Goal: Information Seeking & Learning: Check status

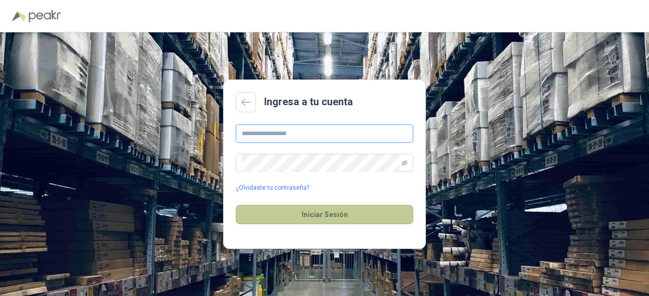
type input "**********"
click at [339, 217] on button "Iniciar Sesión" at bounding box center [324, 214] width 177 height 19
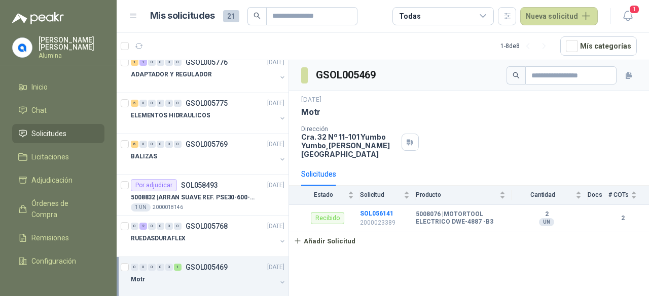
scroll to position [101, 0]
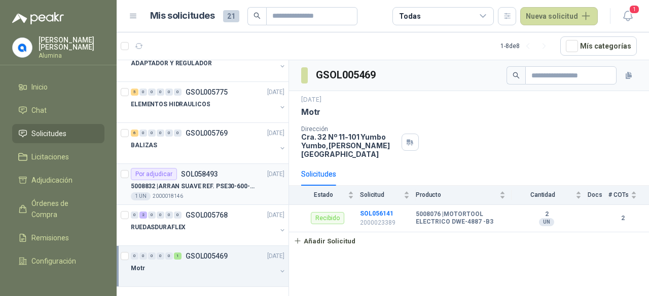
click at [243, 187] on p "5008832 | ARRAN SUAVE REF. PSE30-600-70 20HP-30A" at bounding box center [194, 187] width 126 height 10
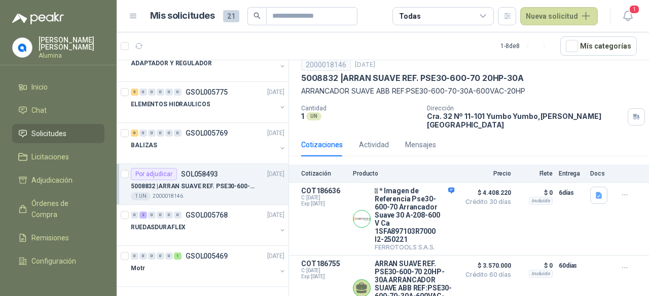
scroll to position [52, 0]
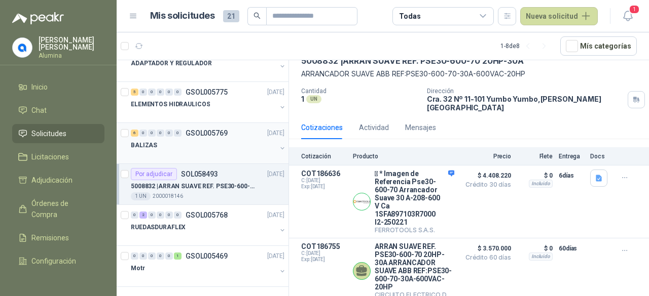
click at [278, 144] on button "button" at bounding box center [282, 148] width 8 height 8
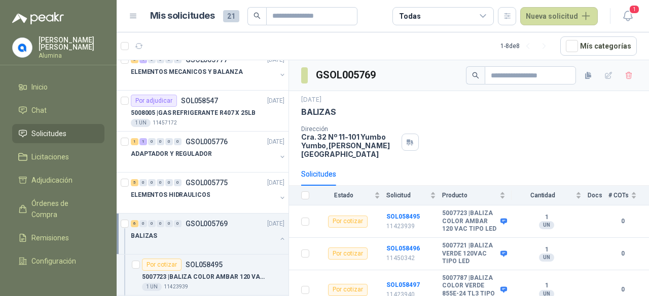
scroll to position [9, 0]
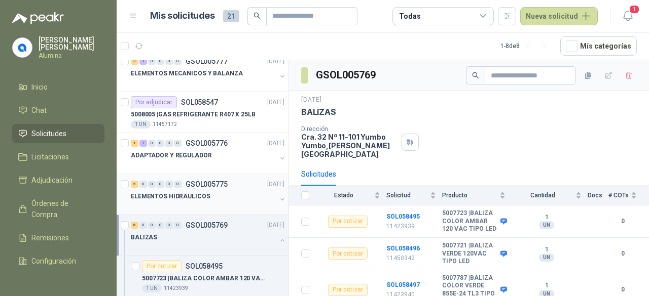
click at [273, 193] on div "ELEMENTOS HIDRAULICOS" at bounding box center [209, 201] width 156 height 20
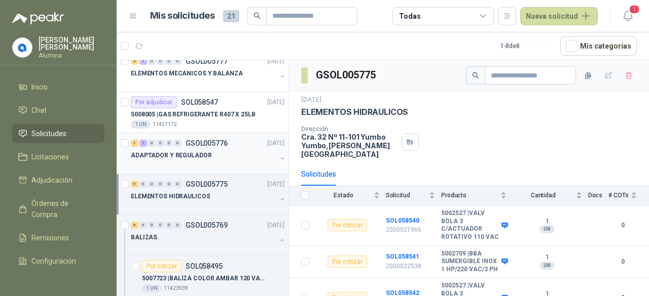
click at [262, 162] on div at bounding box center [203, 166] width 145 height 8
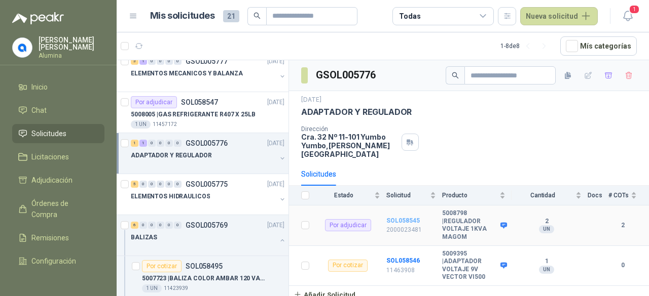
click at [407, 217] on b "SOL058545" at bounding box center [402, 220] width 33 height 7
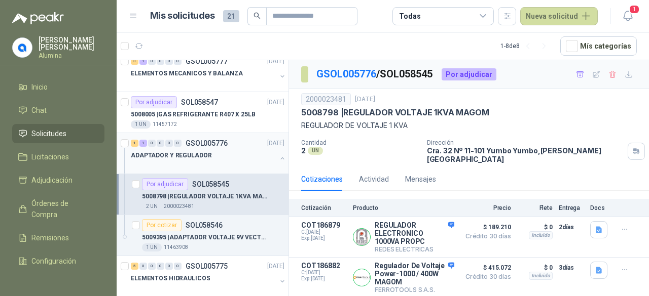
click at [278, 159] on button "button" at bounding box center [282, 159] width 8 height 8
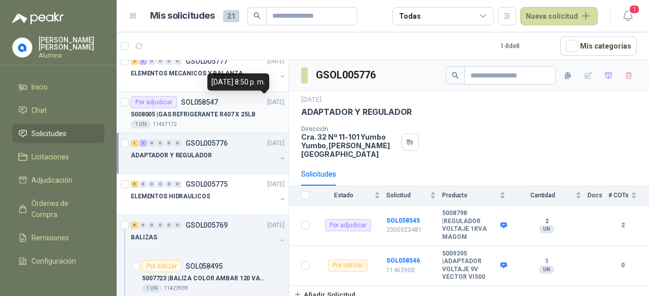
click at [267, 103] on p "[DATE]" at bounding box center [275, 103] width 17 height 10
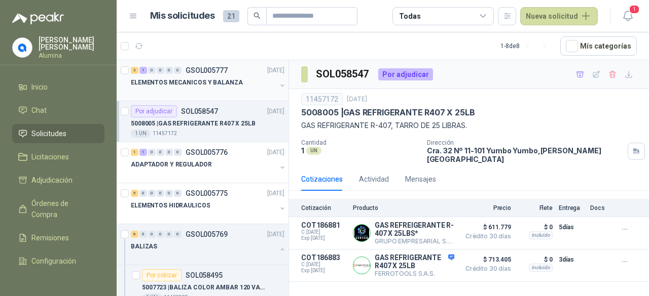
click at [278, 82] on button "button" at bounding box center [282, 86] width 8 height 8
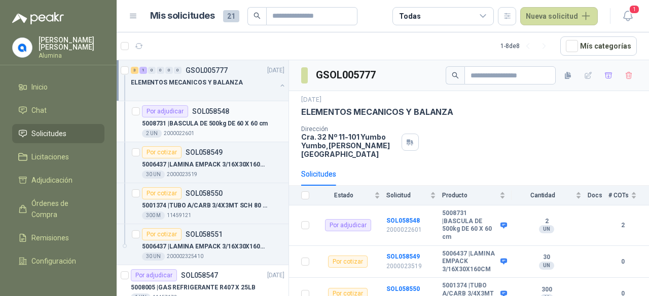
click at [230, 118] on div "5008731 | BASCULA DE 500kg DE 60 X 60 cm" at bounding box center [213, 124] width 142 height 12
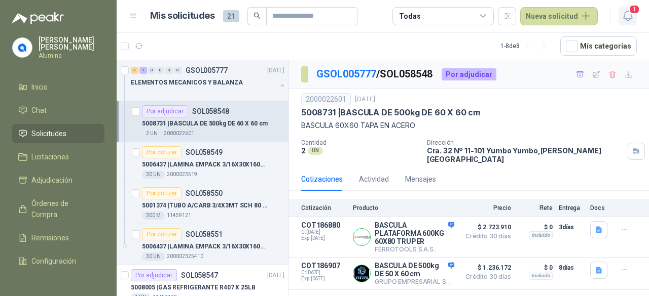
click at [635, 11] on span "1" at bounding box center [633, 10] width 11 height 10
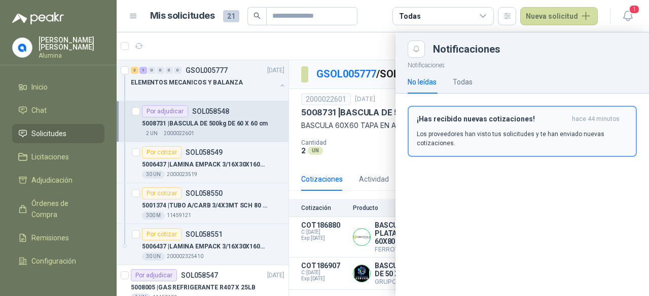
click at [548, 135] on p "Los proveedores han visto tus solicitudes y te han enviado nuevas cotizaciones." at bounding box center [521, 139] width 211 height 18
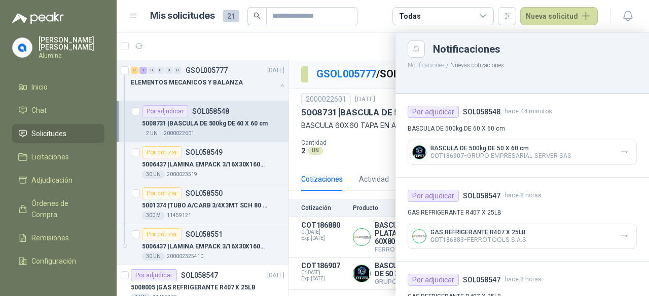
click at [378, 35] on div at bounding box center [383, 164] width 532 height 264
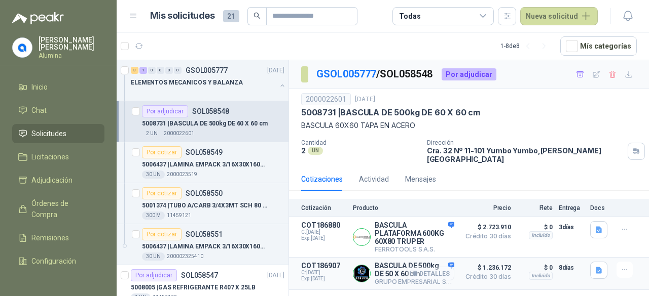
click at [408, 267] on button "Detalles" at bounding box center [430, 274] width 48 height 14
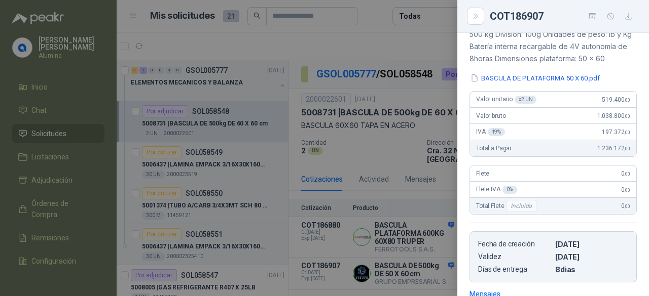
scroll to position [40, 0]
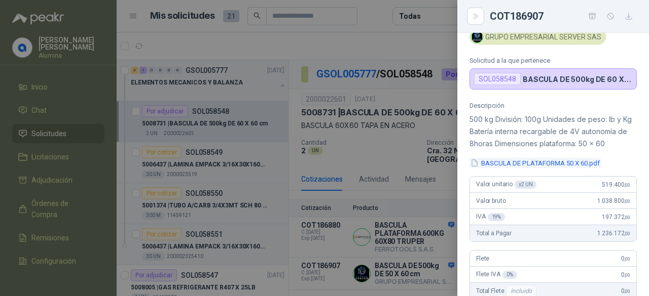
click at [539, 161] on button "BASCULA DE PLATAFORMA 50 X 60.pdf" at bounding box center [534, 163] width 131 height 11
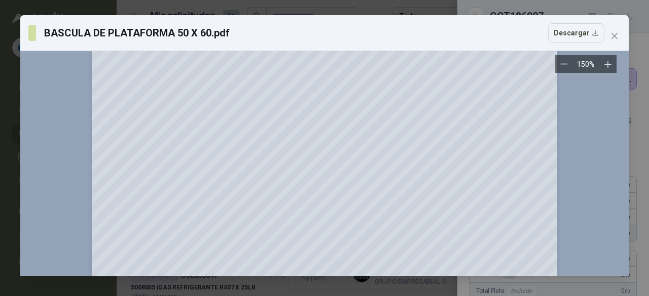
scroll to position [83, 0]
click at [614, 37] on icon "close" at bounding box center [614, 36] width 8 height 8
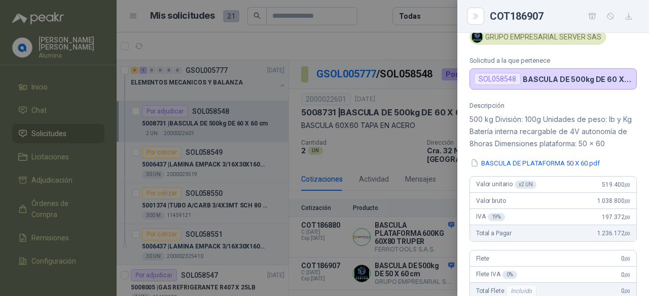
click at [376, 154] on div at bounding box center [324, 148] width 649 height 296
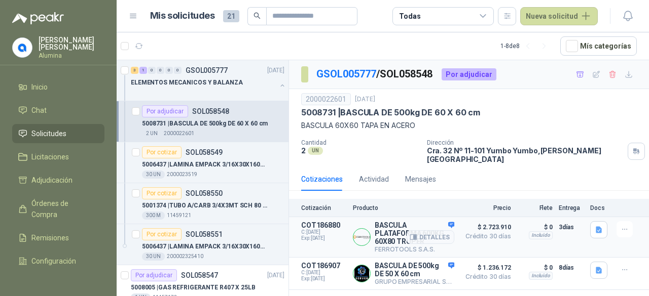
click at [452, 221] on div "Detalles" at bounding box center [430, 237] width 48 height 32
click at [436, 231] on button "Detalles" at bounding box center [430, 238] width 48 height 14
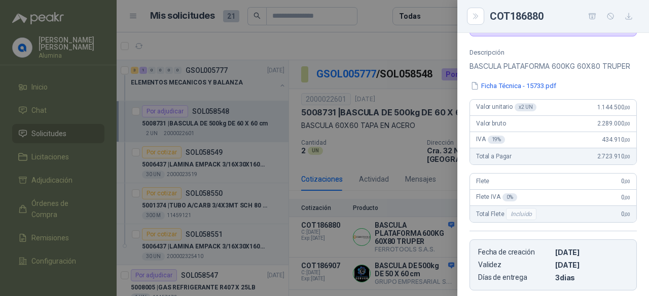
scroll to position [0, 0]
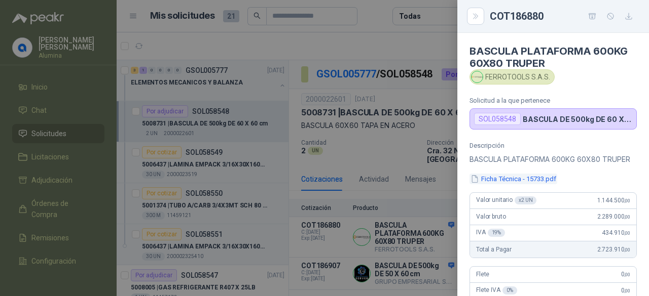
click at [506, 184] on button "Ficha Técnica - 15733.pdf" at bounding box center [513, 179] width 88 height 11
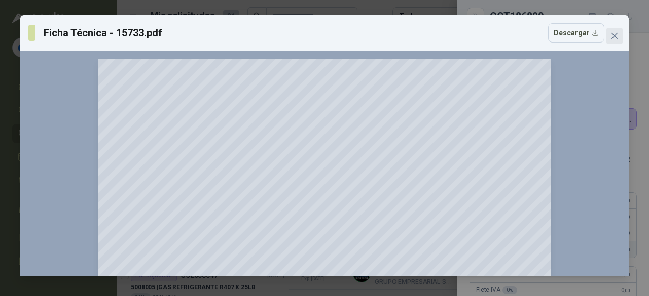
click at [614, 30] on button "Close" at bounding box center [614, 36] width 16 height 16
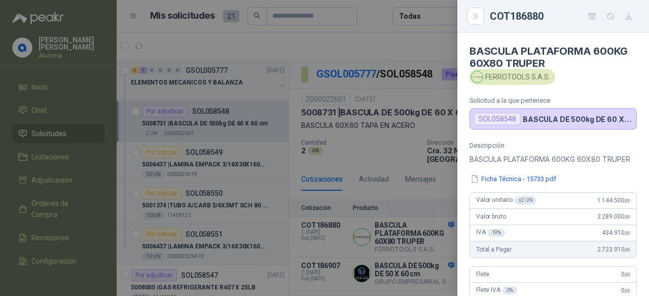
click at [429, 174] on div at bounding box center [324, 148] width 649 height 296
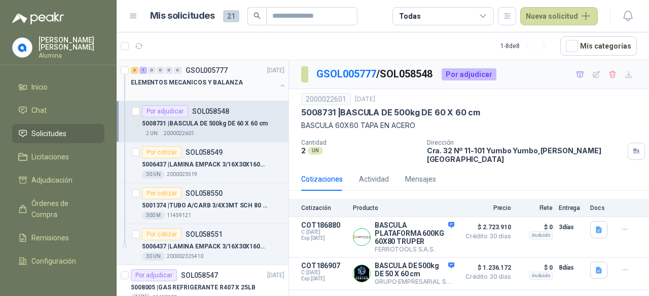
click at [278, 86] on button "button" at bounding box center [282, 86] width 8 height 8
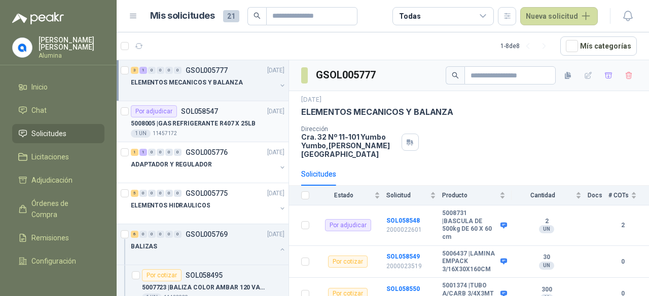
click at [243, 115] on div "Por adjudicar SOL058547 [DATE]" at bounding box center [208, 111] width 154 height 12
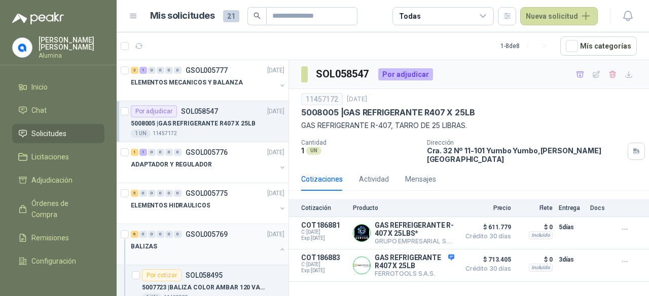
click at [278, 249] on button "button" at bounding box center [282, 250] width 8 height 8
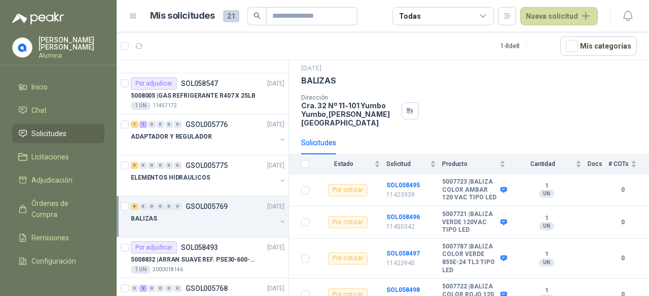
scroll to position [34, 0]
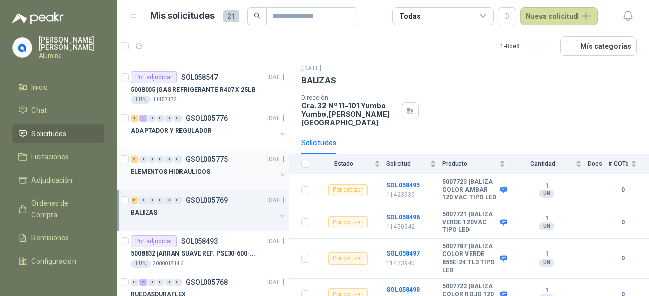
click at [239, 178] on div at bounding box center [203, 182] width 145 height 8
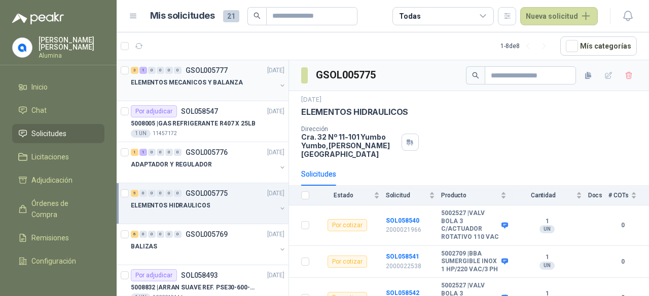
click at [249, 74] on div "3 1 0 0 0 0 GSOL005777 [DATE]" at bounding box center [209, 70] width 156 height 12
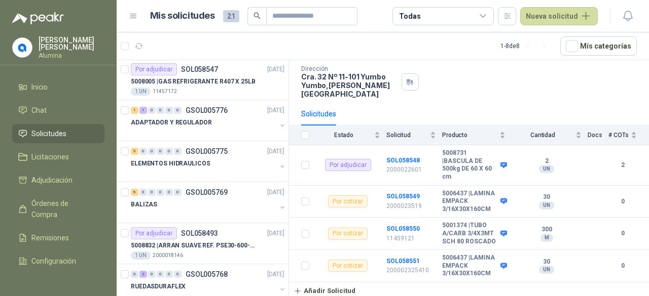
scroll to position [101, 0]
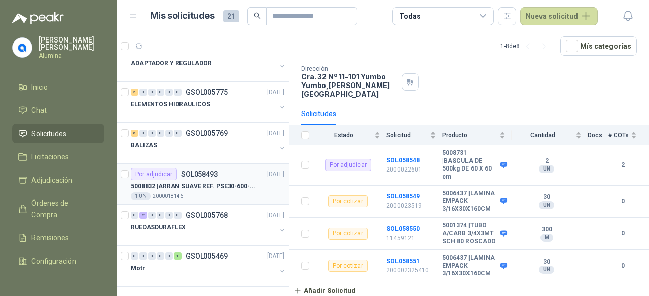
click at [245, 186] on p "5008832 | ARRAN SUAVE REF. PSE30-600-70 20HP-30A" at bounding box center [194, 187] width 126 height 10
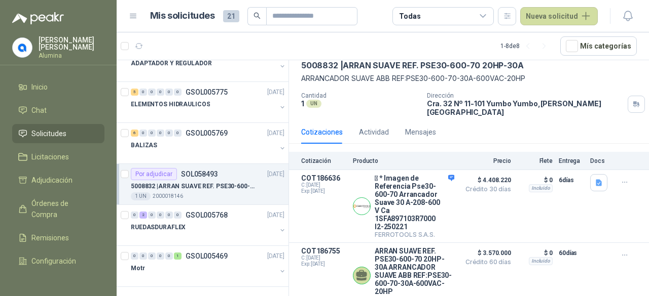
scroll to position [52, 0]
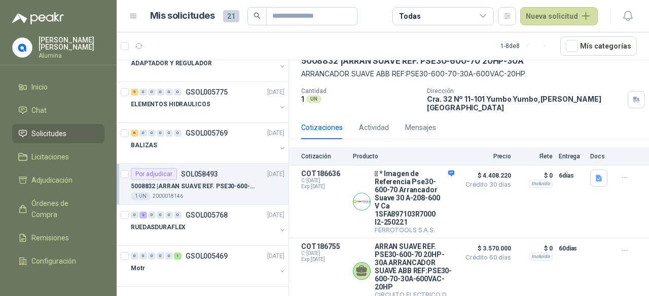
click at [70, 33] on menu "[PERSON_NAME] Inicio Chat Solicitudes Licitaciones Adjudicación Órdenes de Comp…" at bounding box center [58, 148] width 117 height 296
click at [64, 40] on p "[PERSON_NAME]" at bounding box center [72, 43] width 66 height 14
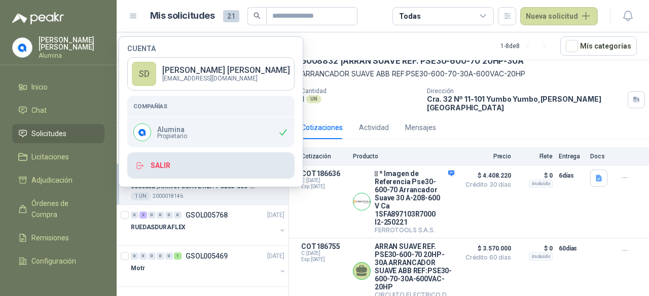
click at [168, 165] on button "Salir" at bounding box center [210, 166] width 167 height 26
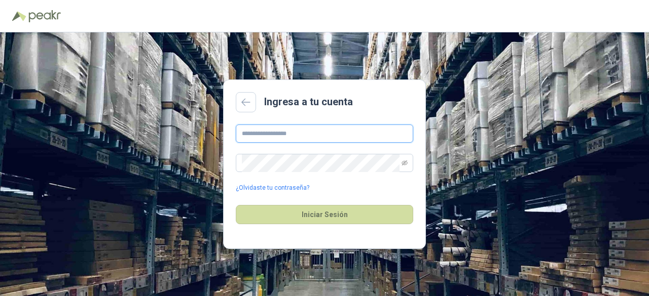
type input "**********"
